Goal: Navigation & Orientation: Go to known website

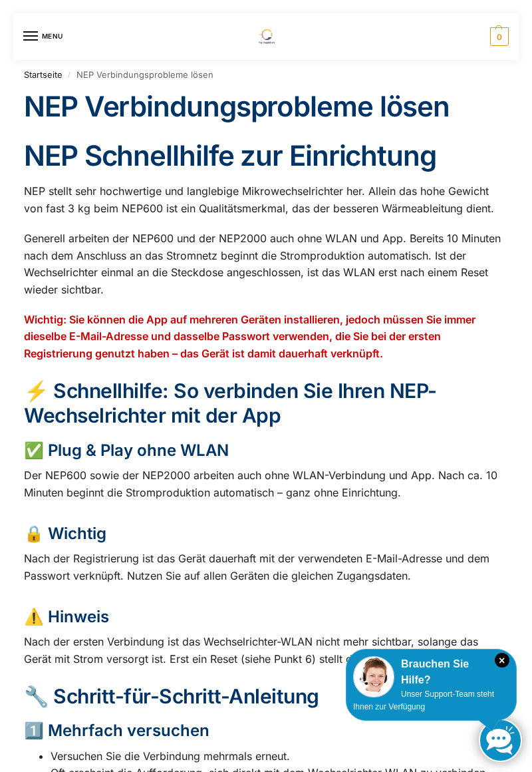
click at [269, 35] on img at bounding box center [265, 36] width 31 height 15
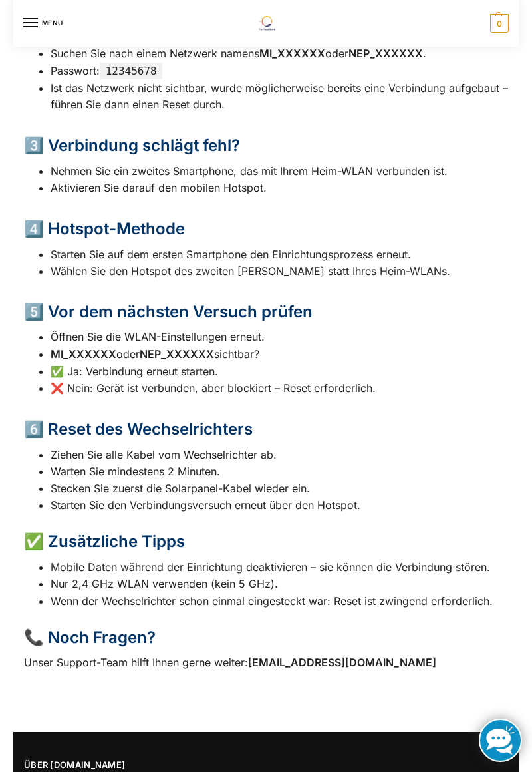
scroll to position [806, 0]
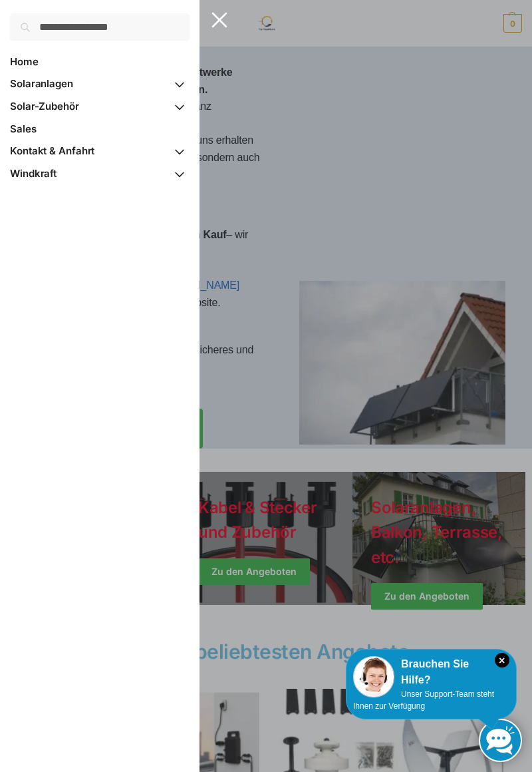
click at [25, 20] on div at bounding box center [266, 386] width 532 height 772
click at [216, 13] on div at bounding box center [266, 386] width 532 height 772
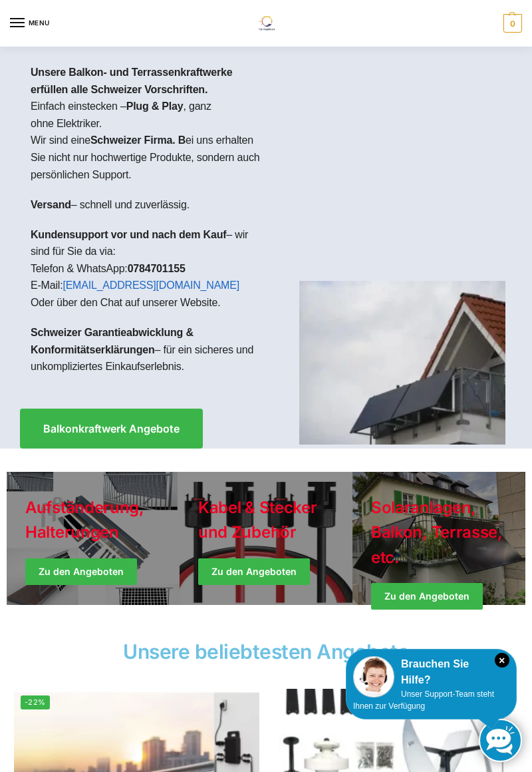
click at [508, 659] on icon "×" at bounding box center [502, 660] width 15 height 15
